Goal: Task Accomplishment & Management: Complete application form

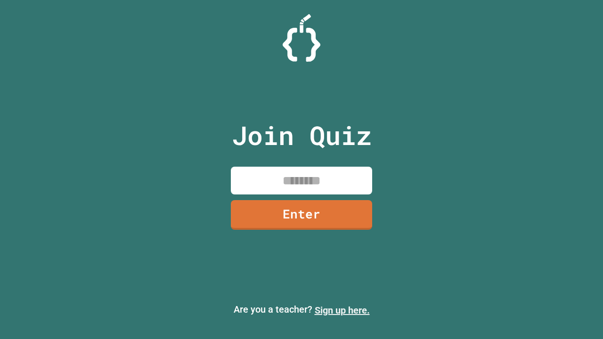
click at [342, 310] on link "Sign up here." at bounding box center [342, 310] width 55 height 11
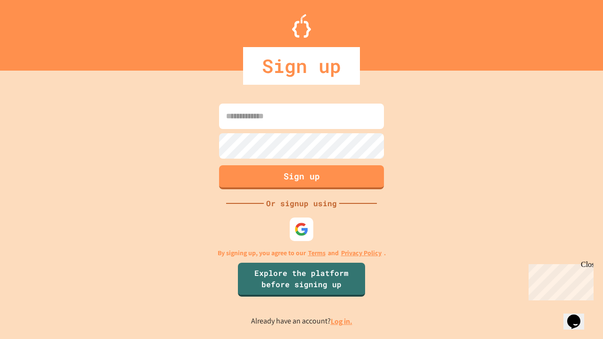
click at [342, 321] on link "Log in." at bounding box center [342, 322] width 22 height 10
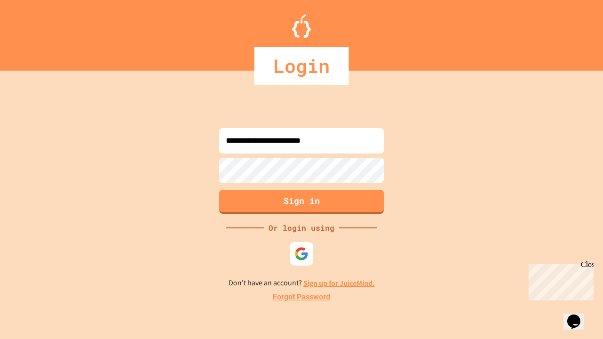
type input "**********"
